Goal: Task Accomplishment & Management: Use online tool/utility

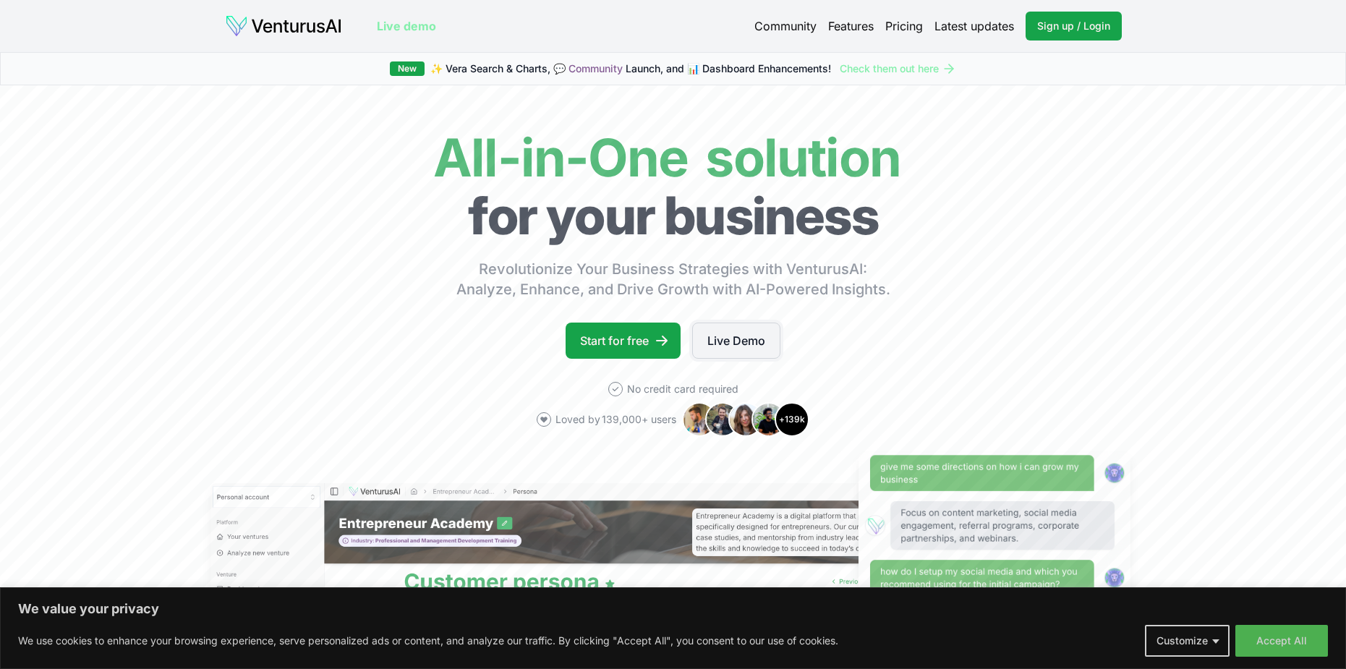
click at [726, 344] on link "Live Demo" at bounding box center [736, 341] width 88 height 36
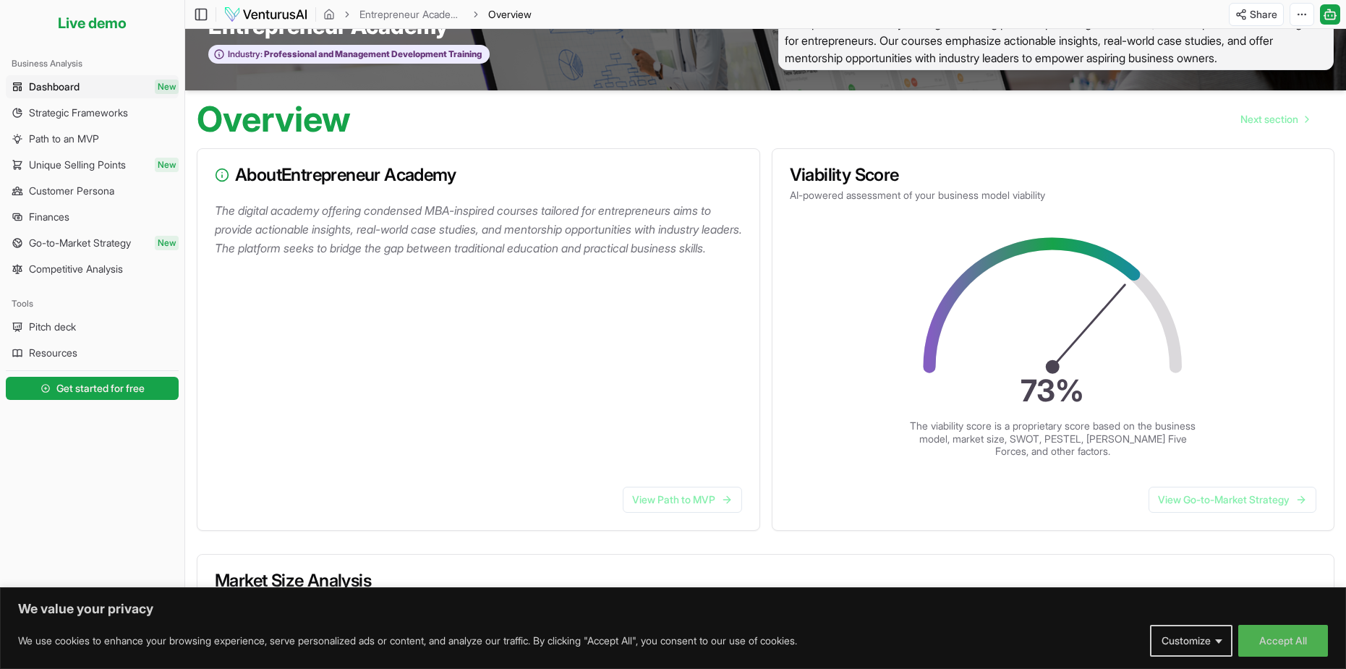
scroll to position [72, 0]
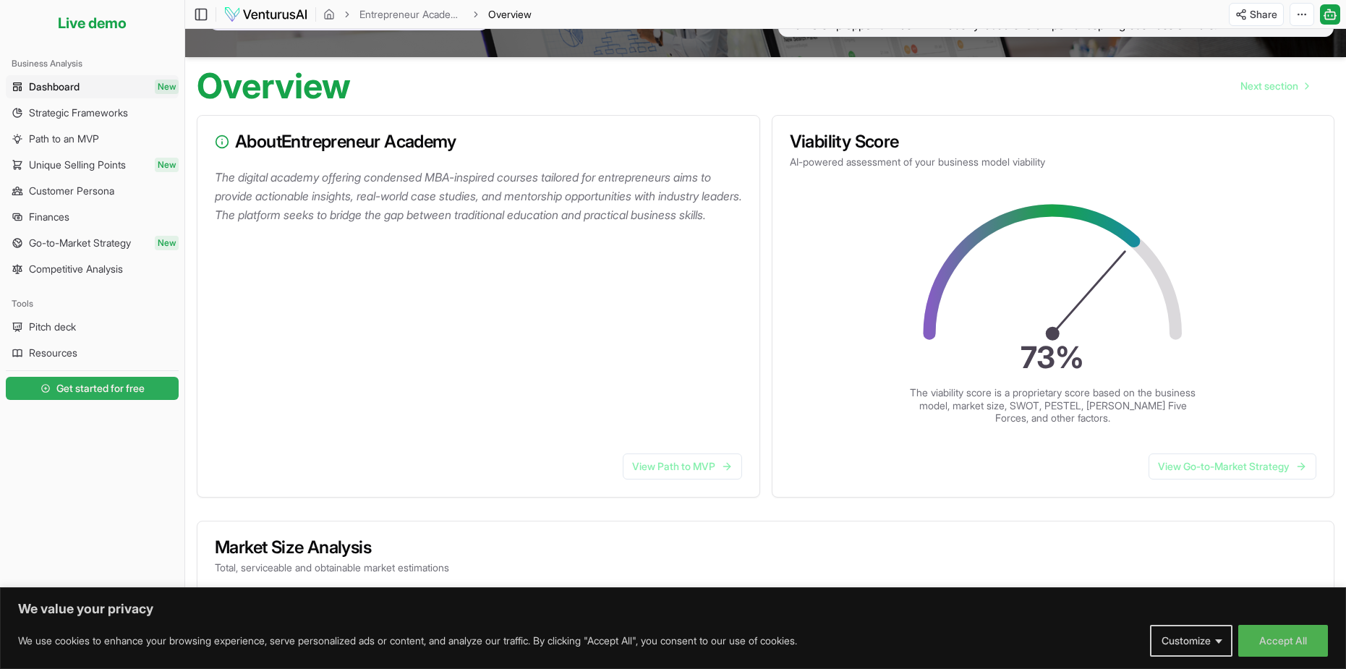
click at [90, 389] on span "Get started for free" at bounding box center [100, 388] width 88 height 14
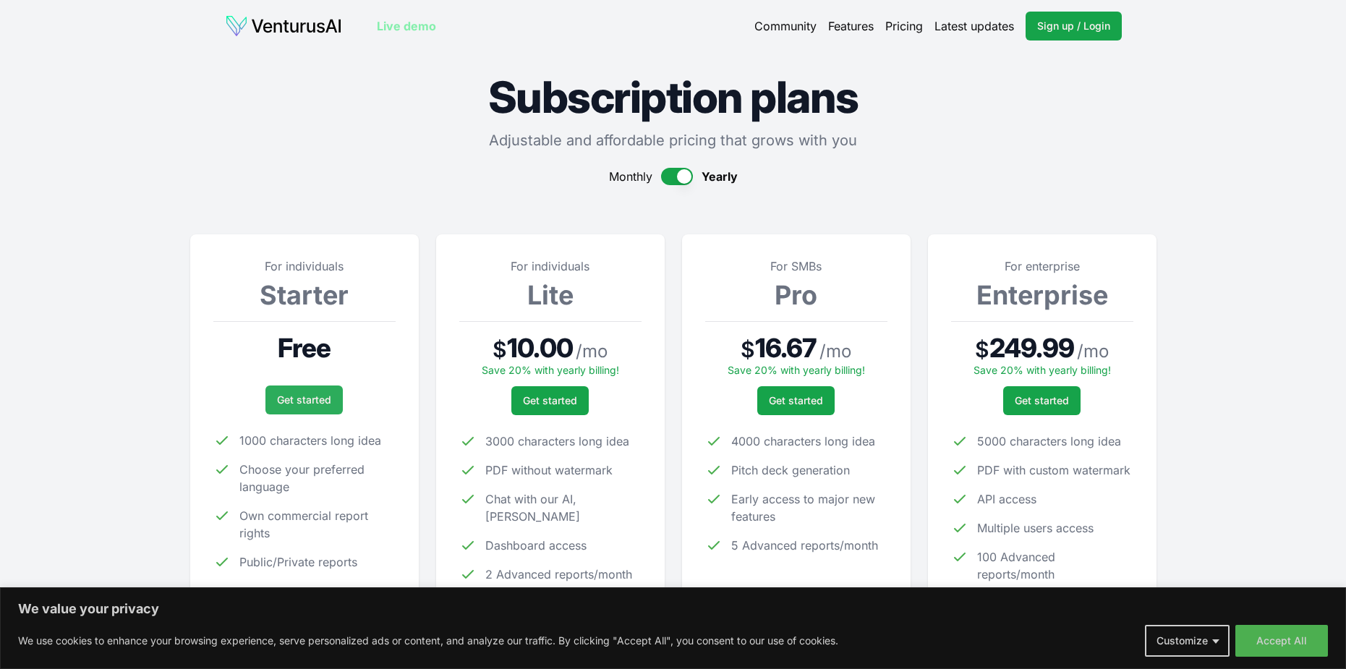
click at [306, 394] on link "Get started" at bounding box center [303, 400] width 77 height 29
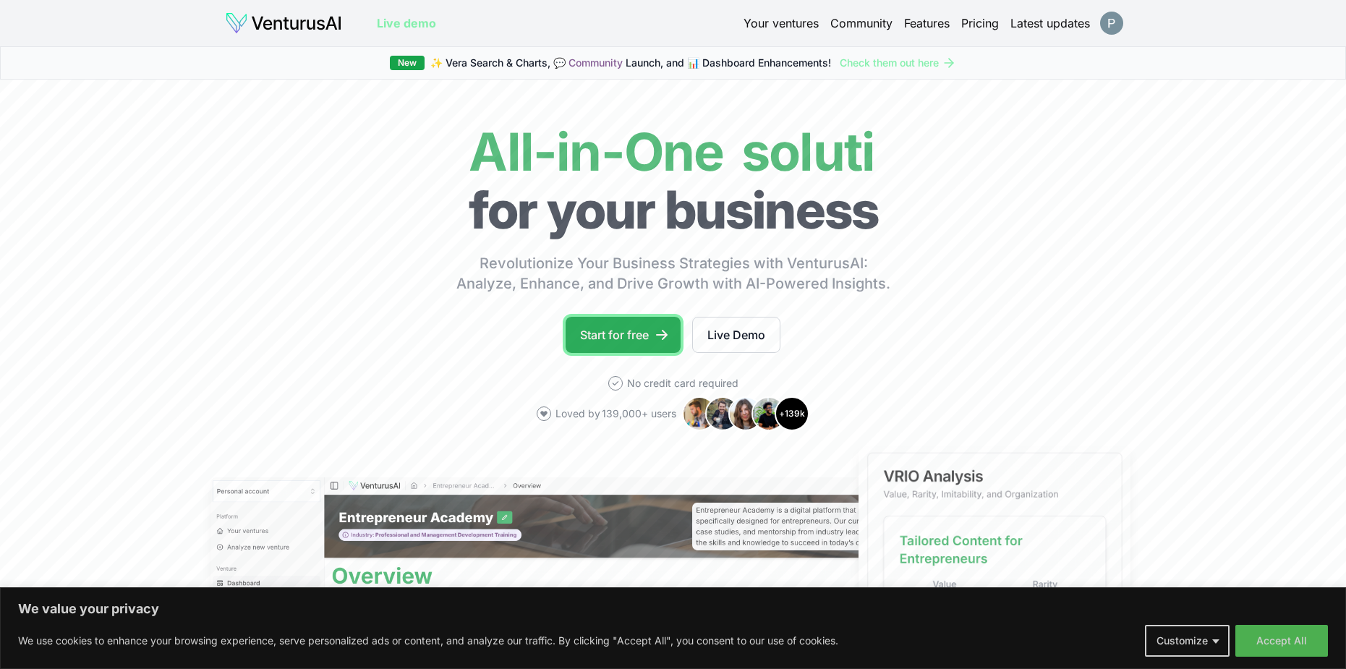
click at [620, 334] on link "Start for free" at bounding box center [623, 335] width 115 height 36
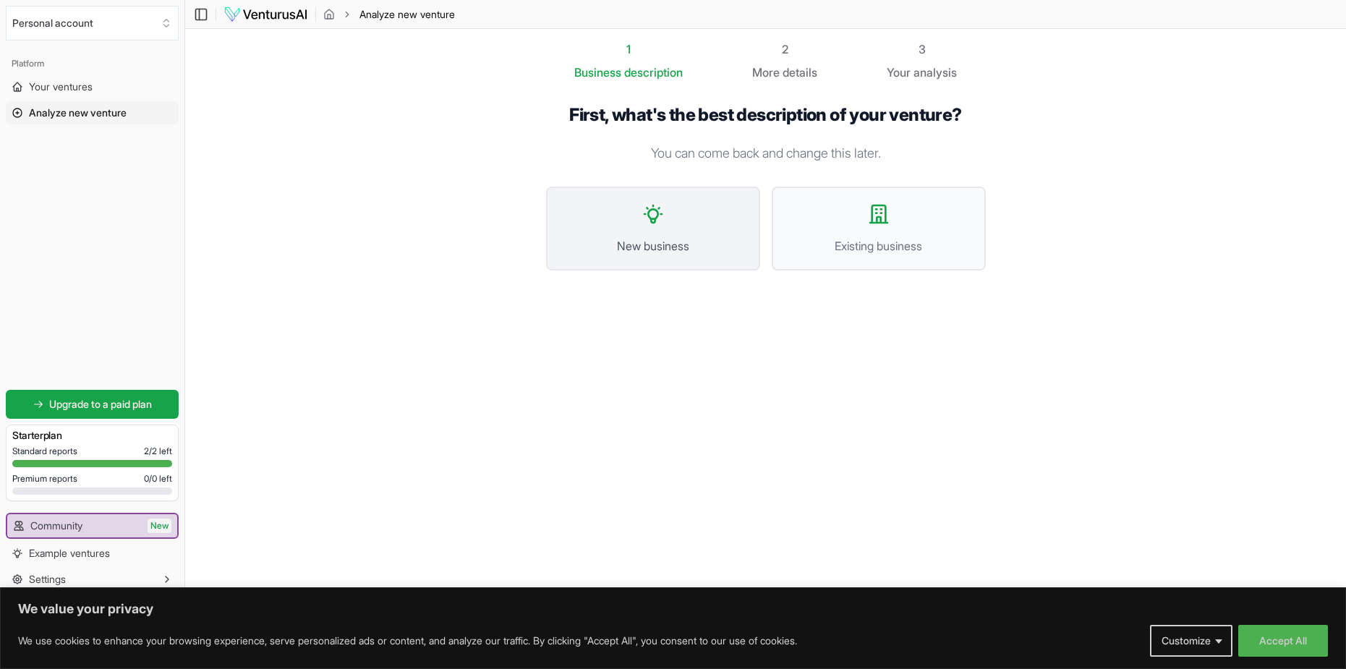
click at [628, 221] on button "New business" at bounding box center [653, 229] width 214 height 84
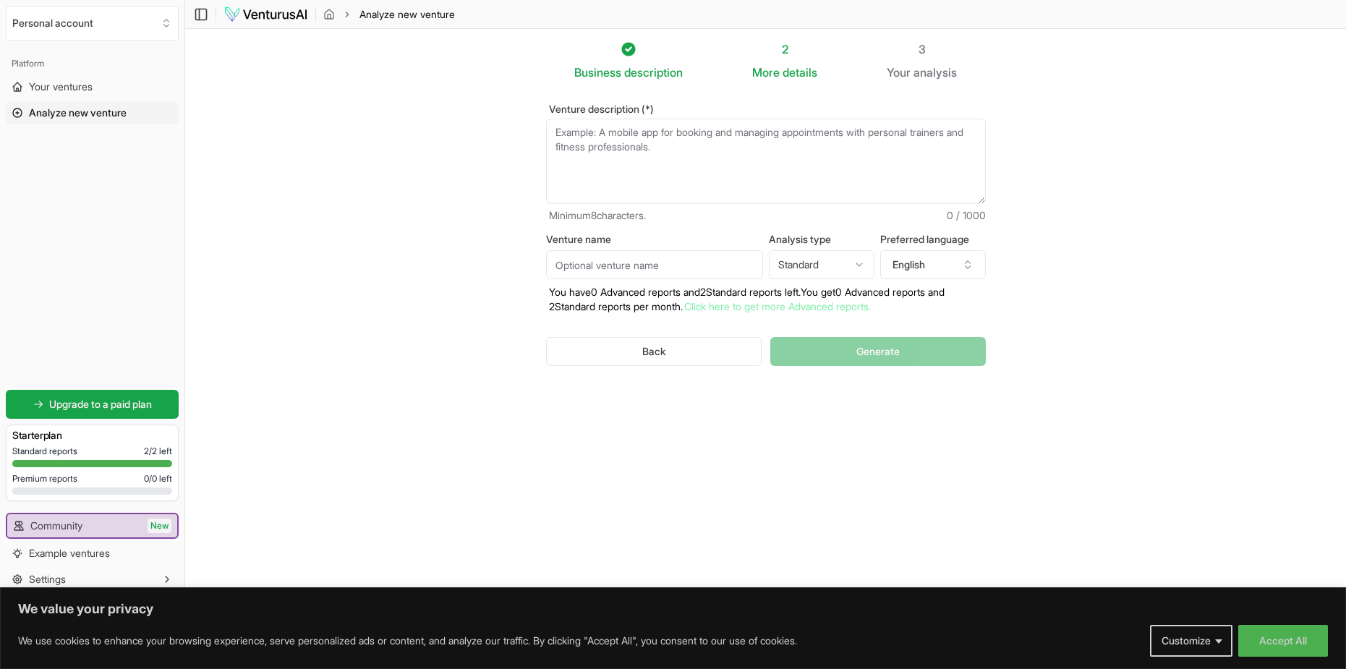
click at [657, 139] on textarea "Venture description (*)" at bounding box center [766, 161] width 440 height 85
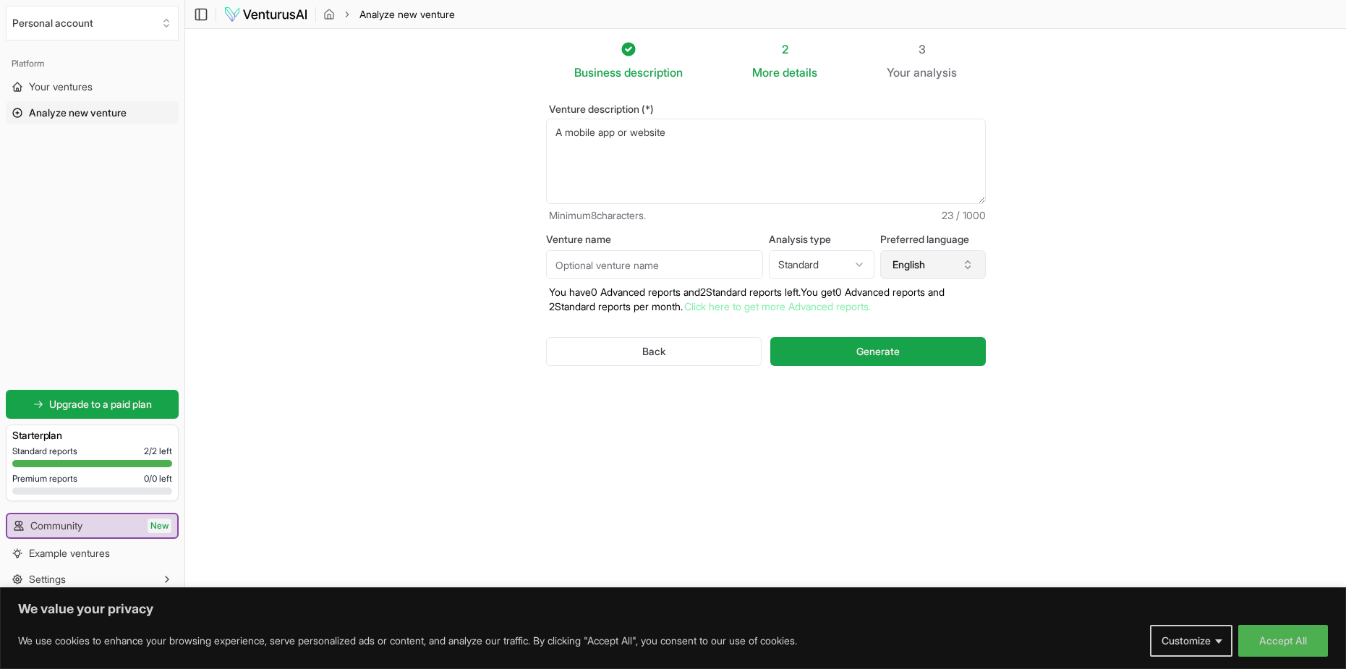
click at [933, 265] on button "English" at bounding box center [933, 264] width 106 height 29
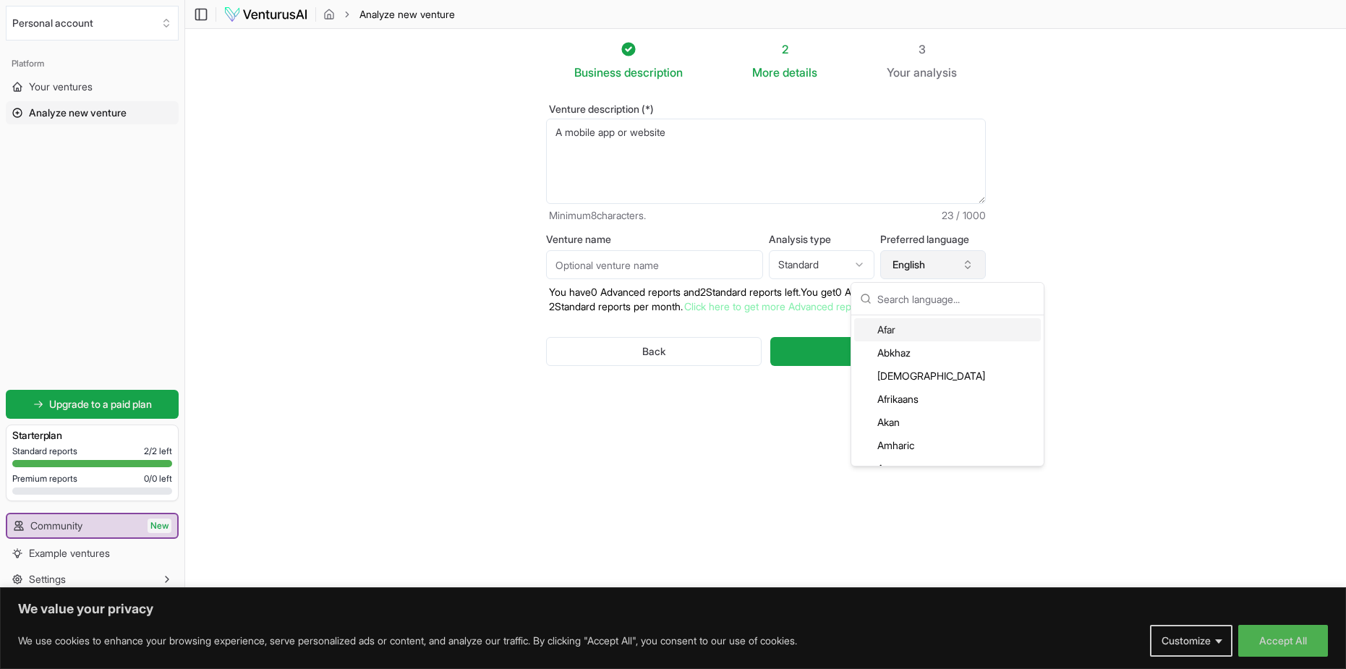
click at [933, 265] on button "English" at bounding box center [933, 264] width 106 height 29
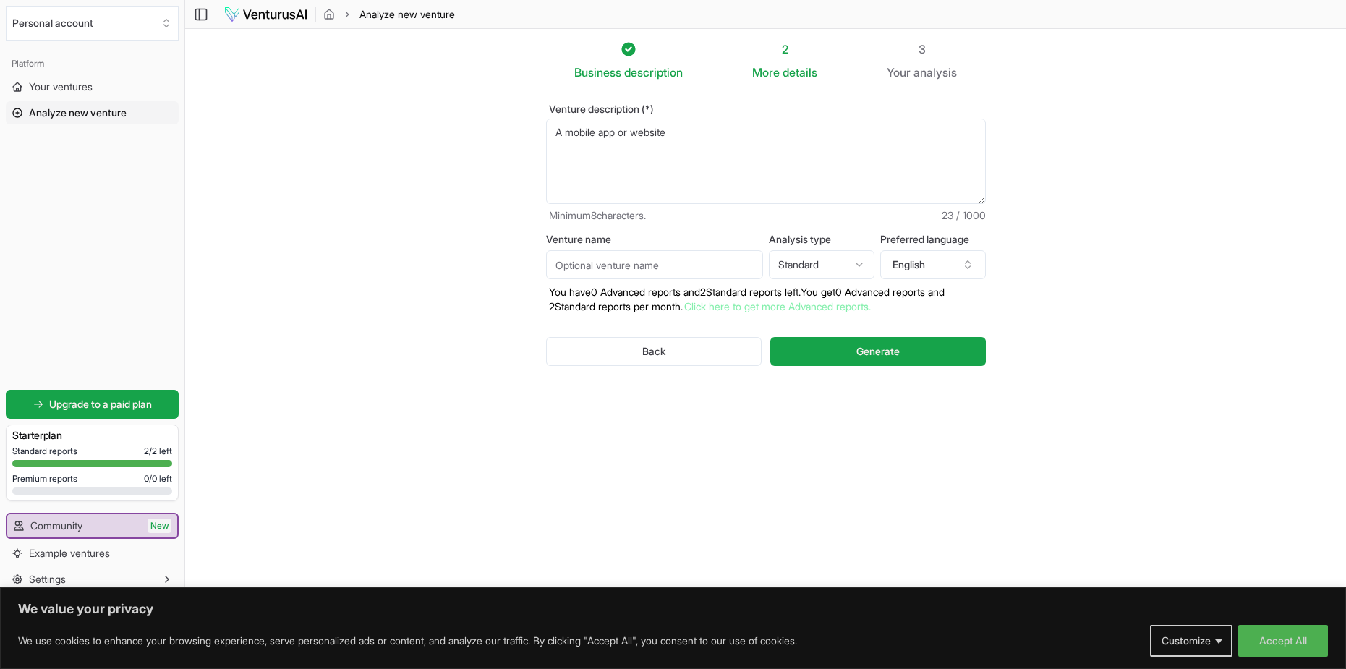
click at [705, 144] on textarea "A mobile app or website" at bounding box center [766, 161] width 440 height 85
paste textarea "A site that was created to find teammates for video games, you can create accou…"
click at [693, 132] on textarea "A mobile app or website" at bounding box center [766, 161] width 440 height 85
type textarea "A mobile app or website that was created to find teammates for video games, you…"
click at [691, 258] on input "Venture name" at bounding box center [654, 264] width 217 height 29
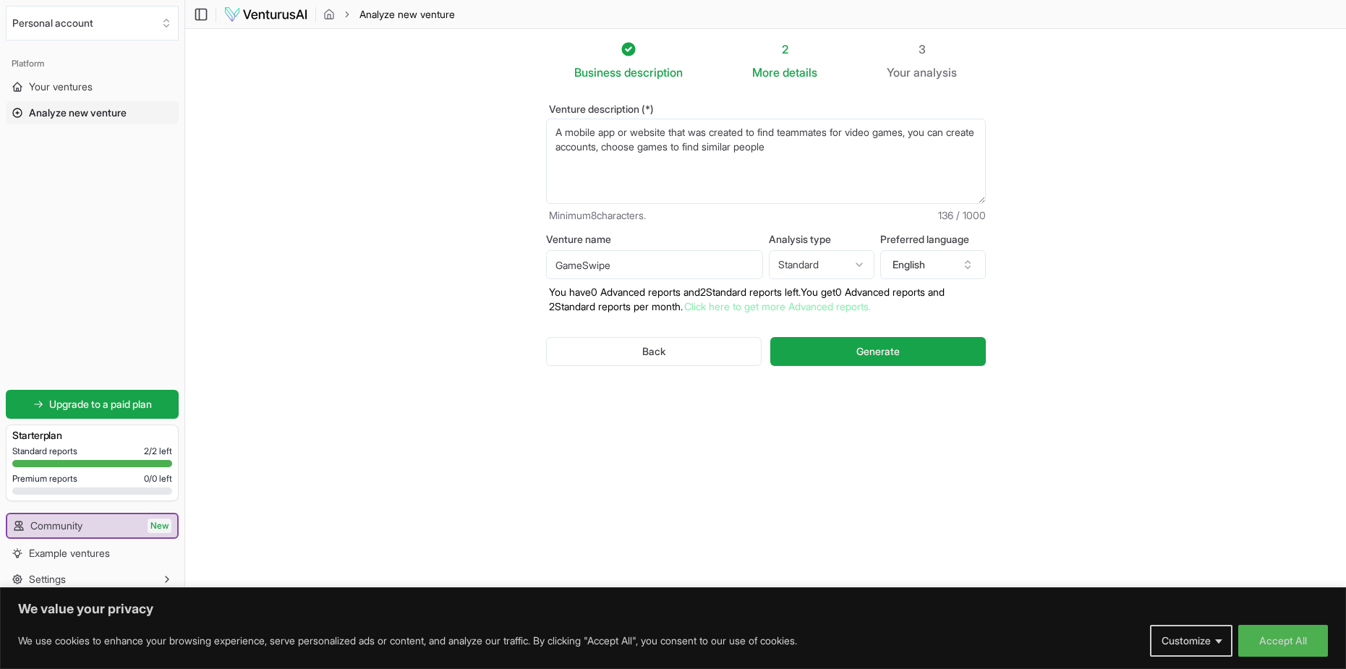
type input "GameSwipe"
click at [856, 263] on html "We value your privacy We use cookies to enhance your browsing experience, serve…" at bounding box center [673, 334] width 1346 height 669
click at [850, 263] on html "We value your privacy We use cookies to enhance your browsing experience, serve…" at bounding box center [673, 334] width 1346 height 669
click at [916, 265] on button "English" at bounding box center [933, 264] width 106 height 29
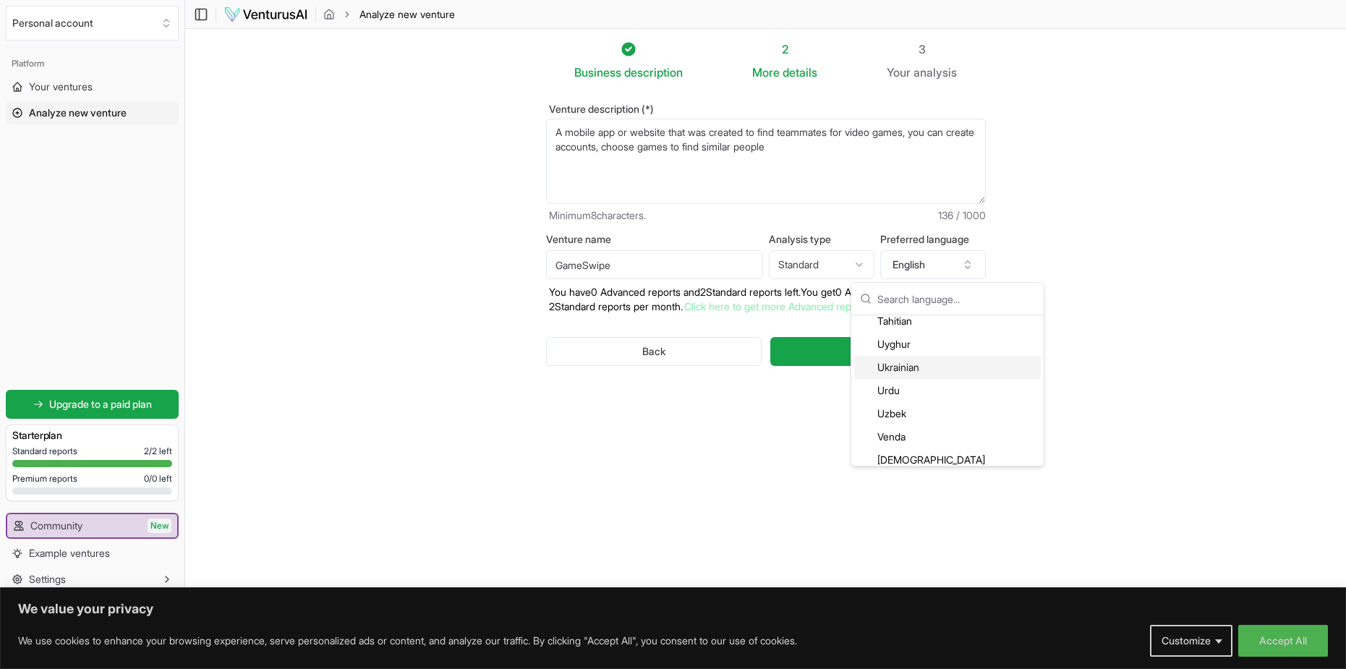
click at [905, 374] on div "Ukrainian" at bounding box center [947, 367] width 187 height 23
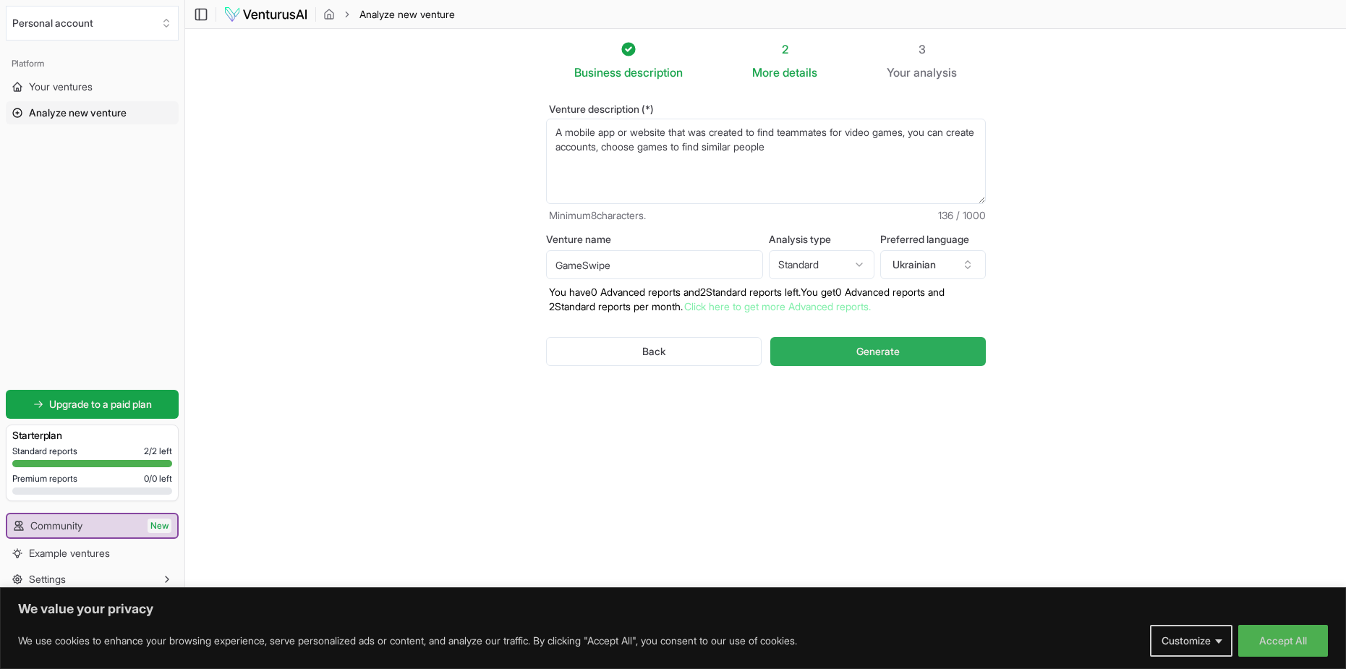
click at [875, 353] on span "Generate" at bounding box center [877, 351] width 43 height 14
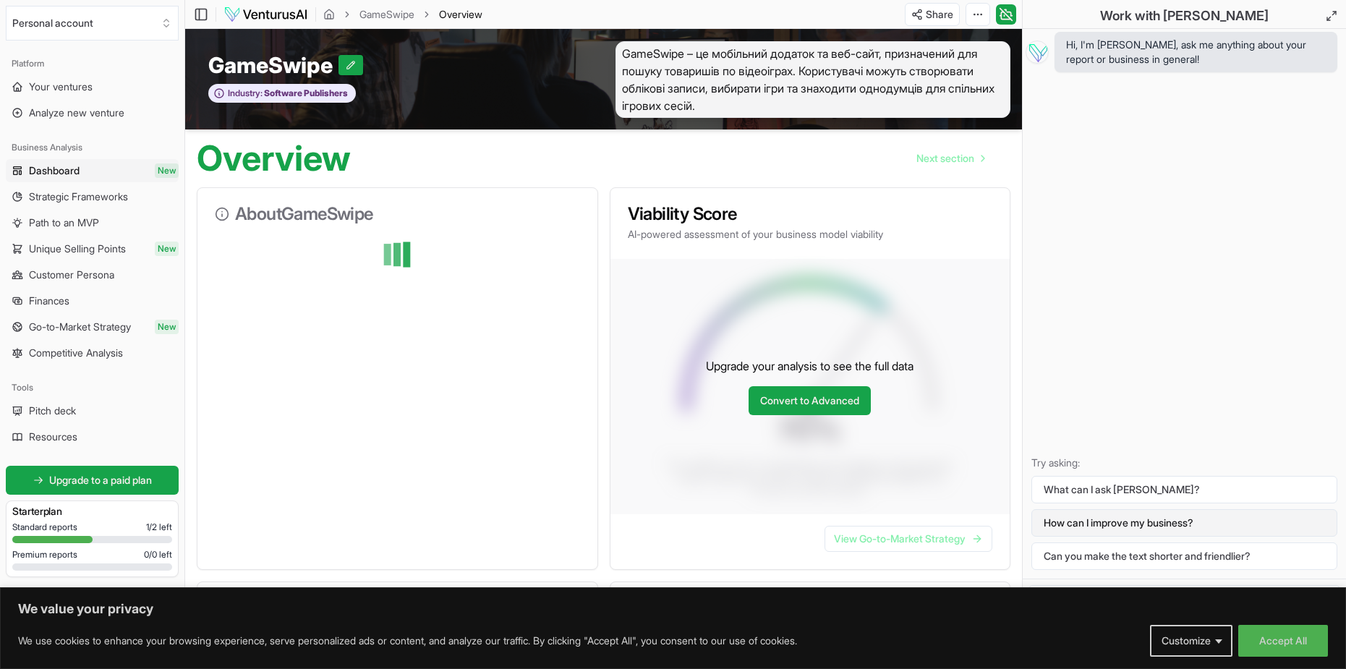
click at [1092, 523] on button "How can I improve my business?" at bounding box center [1185, 522] width 306 height 27
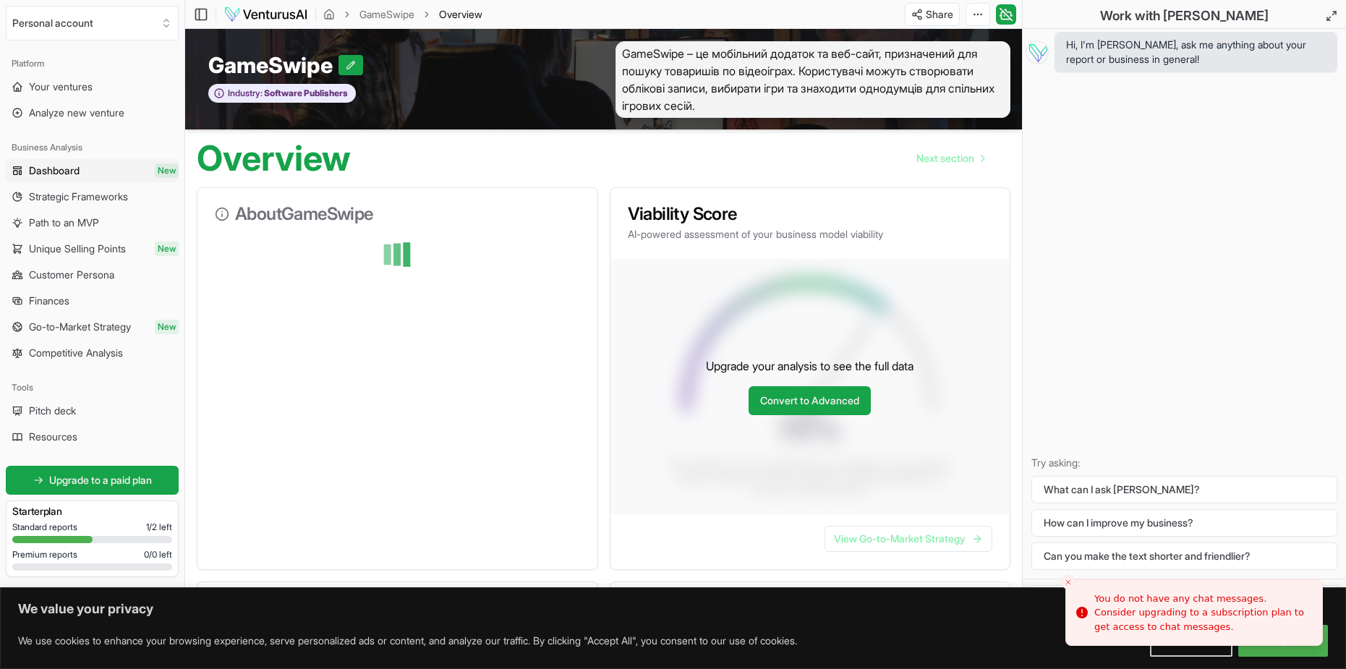
click at [1070, 578] on icon "Close toast" at bounding box center [1068, 582] width 9 height 9
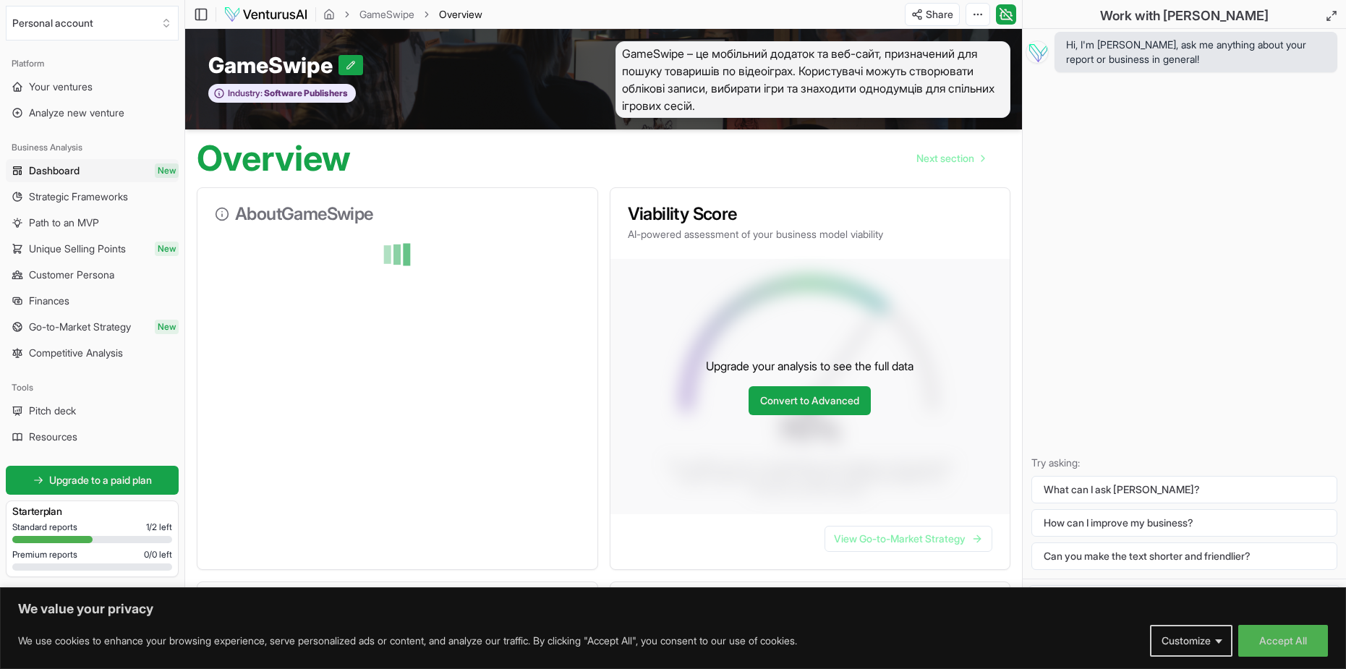
click at [379, 250] on div at bounding box center [397, 254] width 365 height 29
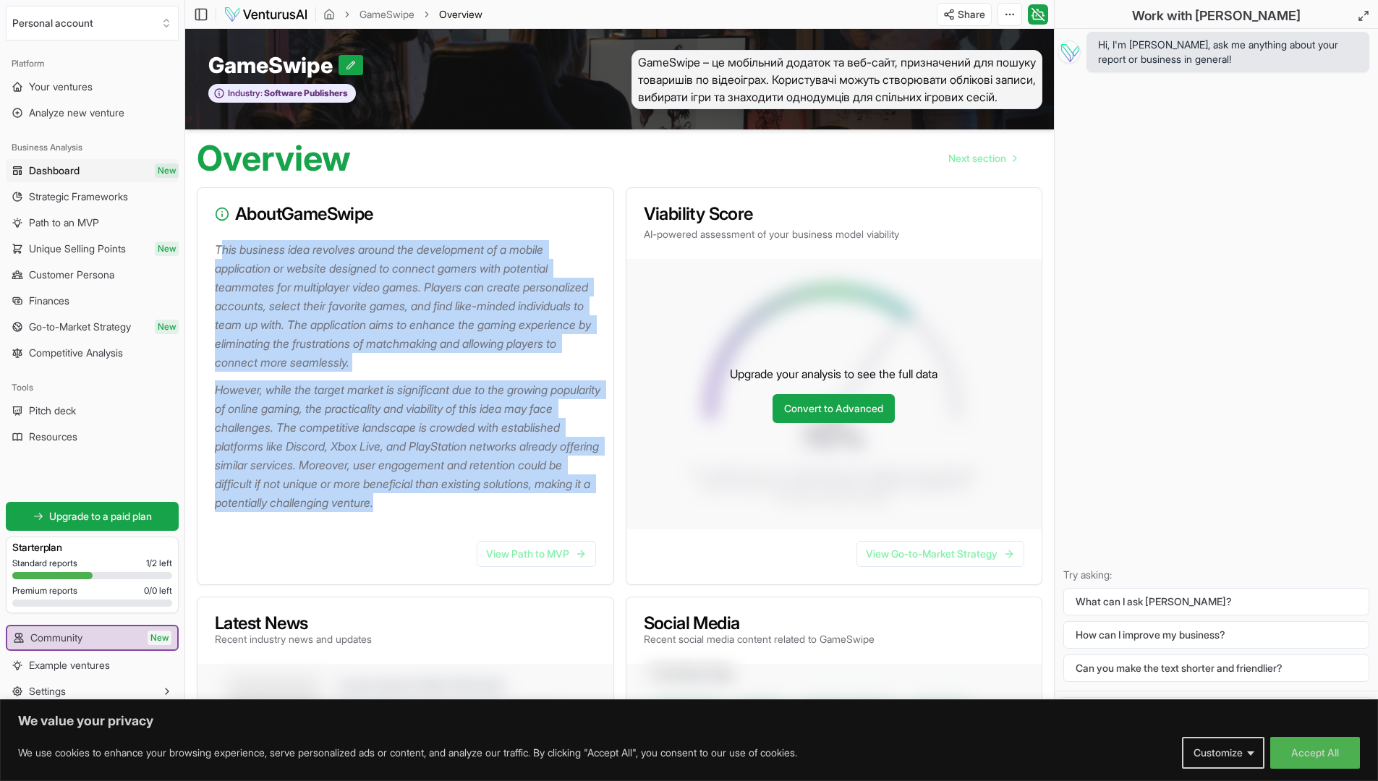
copy div "his business idea revolves around the development of a mobile application or we…"
drag, startPoint x: 410, startPoint y: 501, endPoint x: 221, endPoint y: 255, distance: 310.5
click at [221, 255] on div "This business idea revolves around the development of a mobile application or w…" at bounding box center [405, 384] width 416 height 289
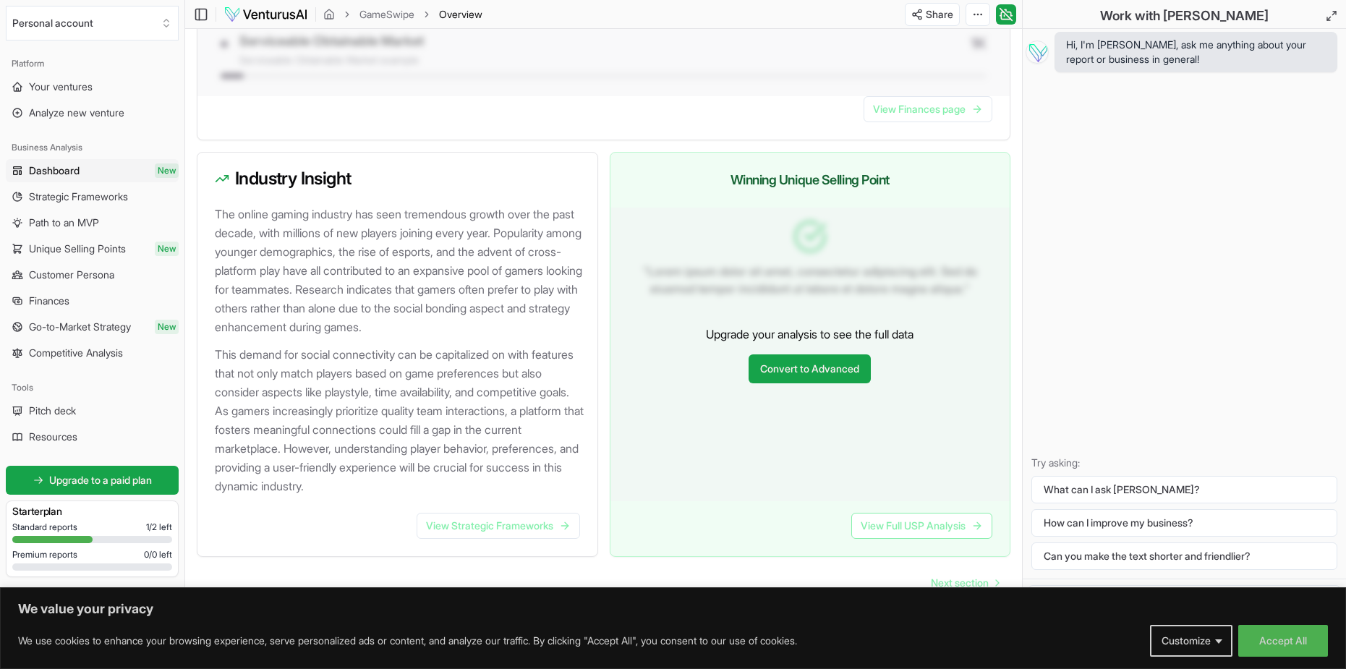
scroll to position [1339, 0]
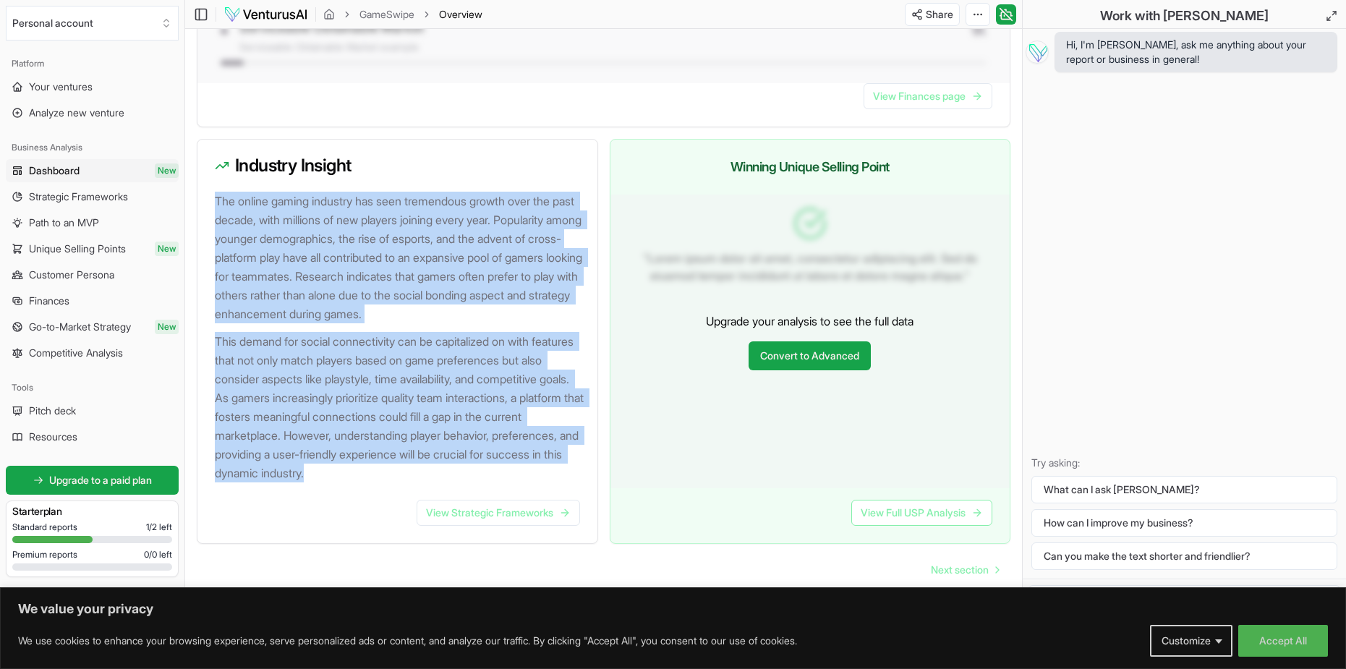
drag, startPoint x: 213, startPoint y: 205, endPoint x: 399, endPoint y: 491, distance: 340.5
click at [399, 491] on div "The online gaming industry has seen tremendous growth over the past decade, wit…" at bounding box center [397, 346] width 400 height 308
copy div "The online gaming industry has seen tremendous growth over the past decade, wit…"
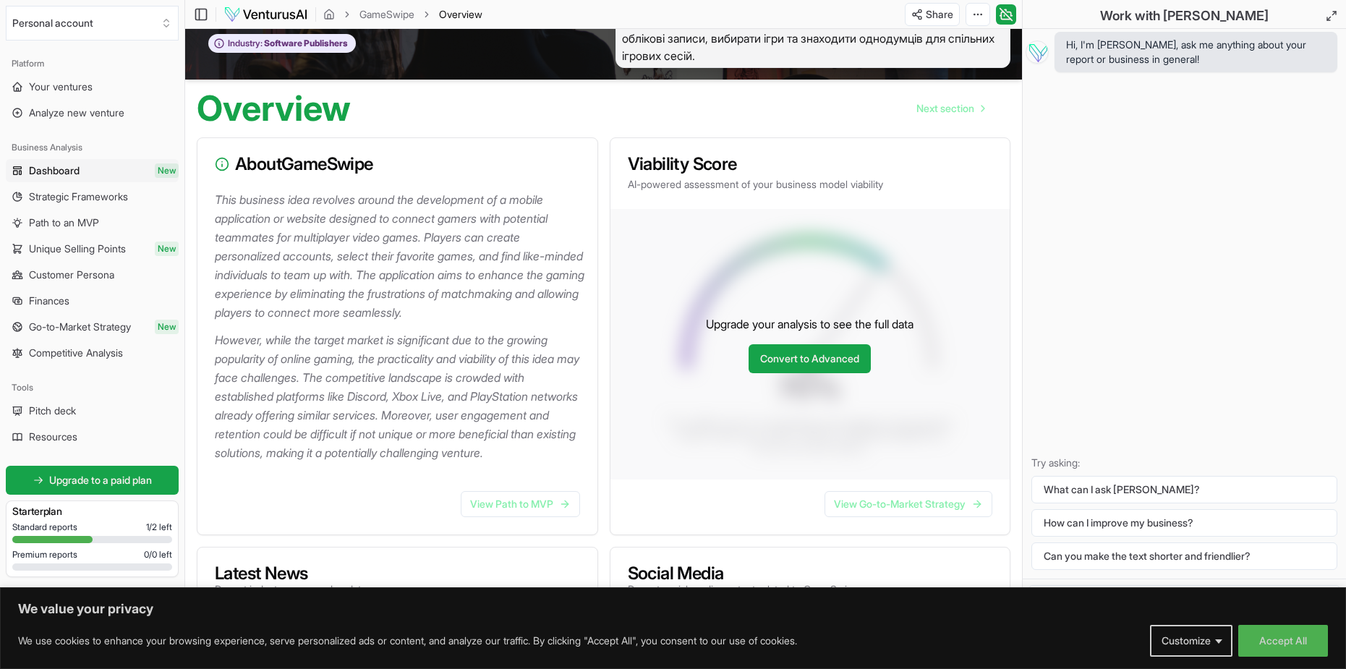
scroll to position [0, 0]
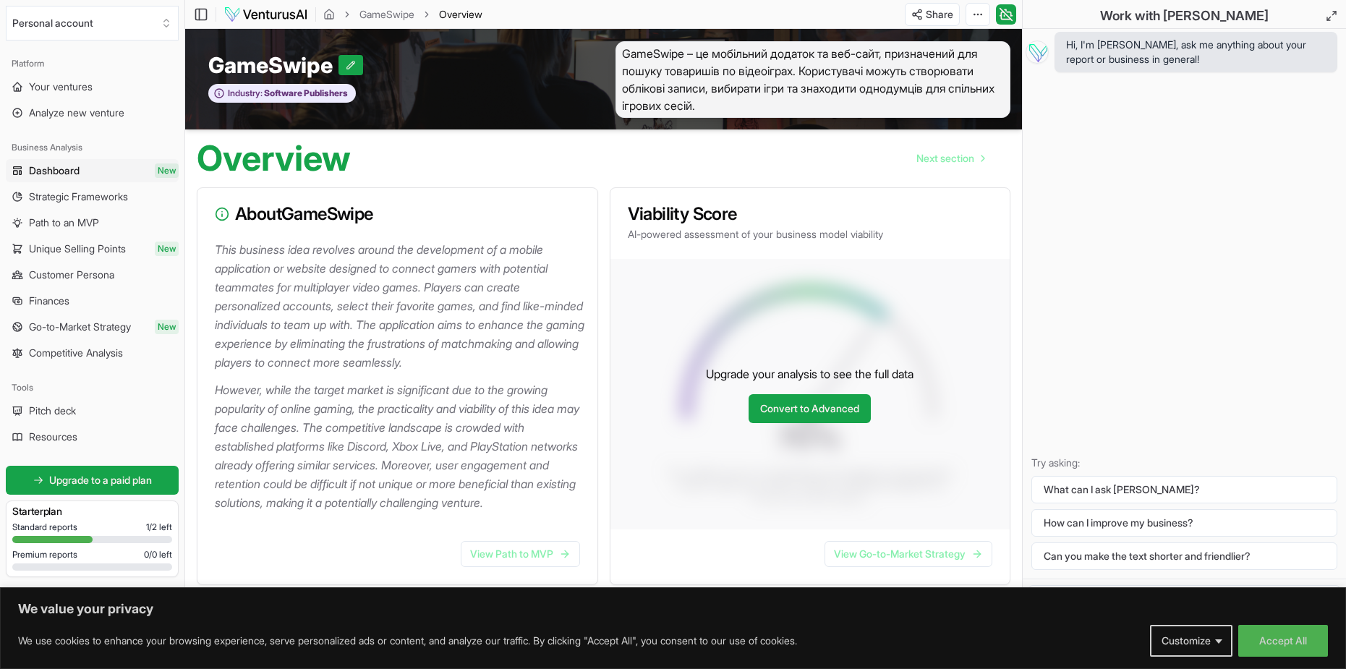
click at [711, 108] on span "GameSwipe – це мобільний додаток та веб-сайт, призначений для пошуку товаришів …" at bounding box center [814, 79] width 396 height 77
click at [1072, 532] on button "How can I improve my business?" at bounding box center [1185, 522] width 306 height 27
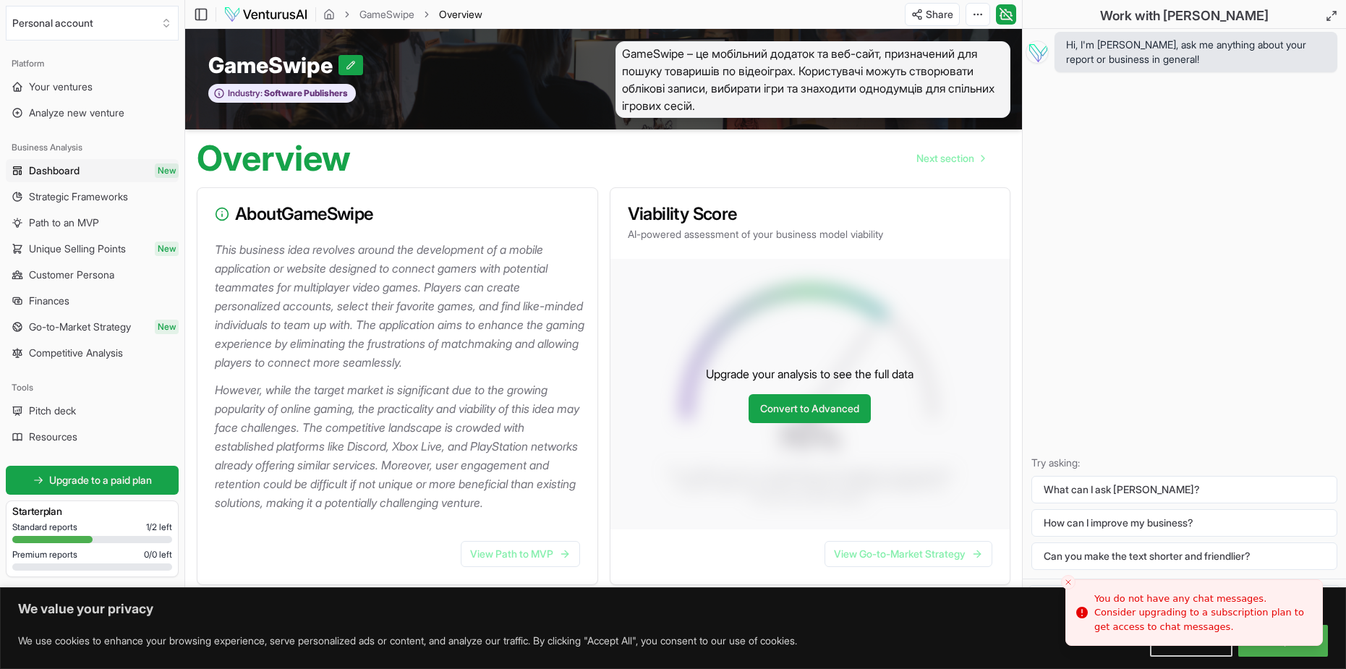
click at [1152, 393] on div "Hi, I'm [PERSON_NAME], ask me anything about your report or business in general…" at bounding box center [1184, 304] width 323 height 550
